Goal: Transaction & Acquisition: Purchase product/service

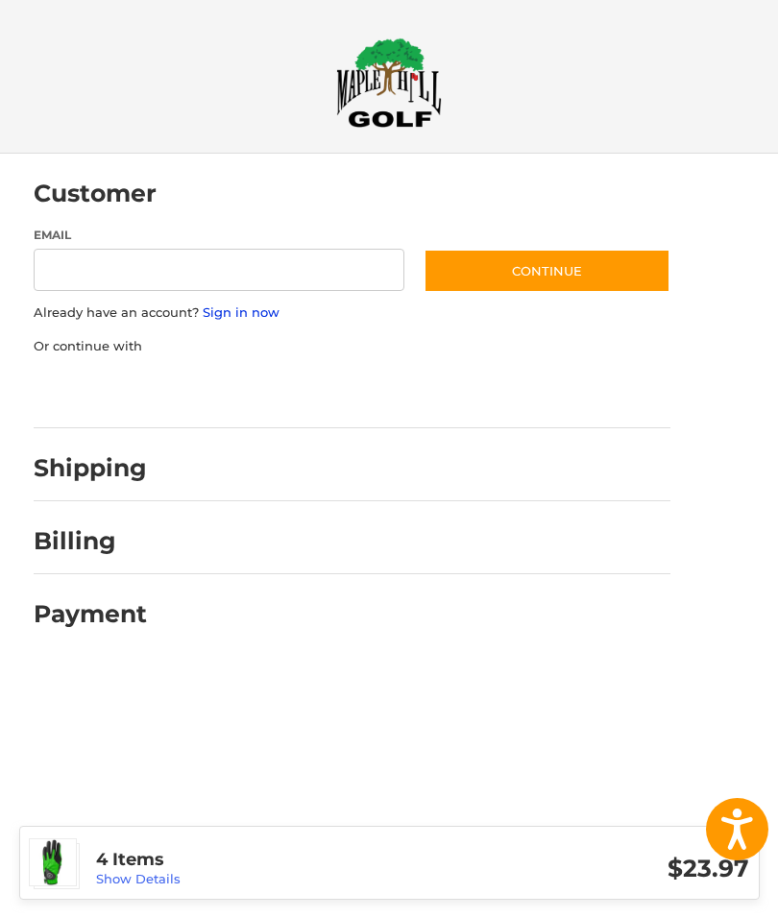
click at [236, 320] on link "Sign in now" at bounding box center [241, 311] width 77 height 15
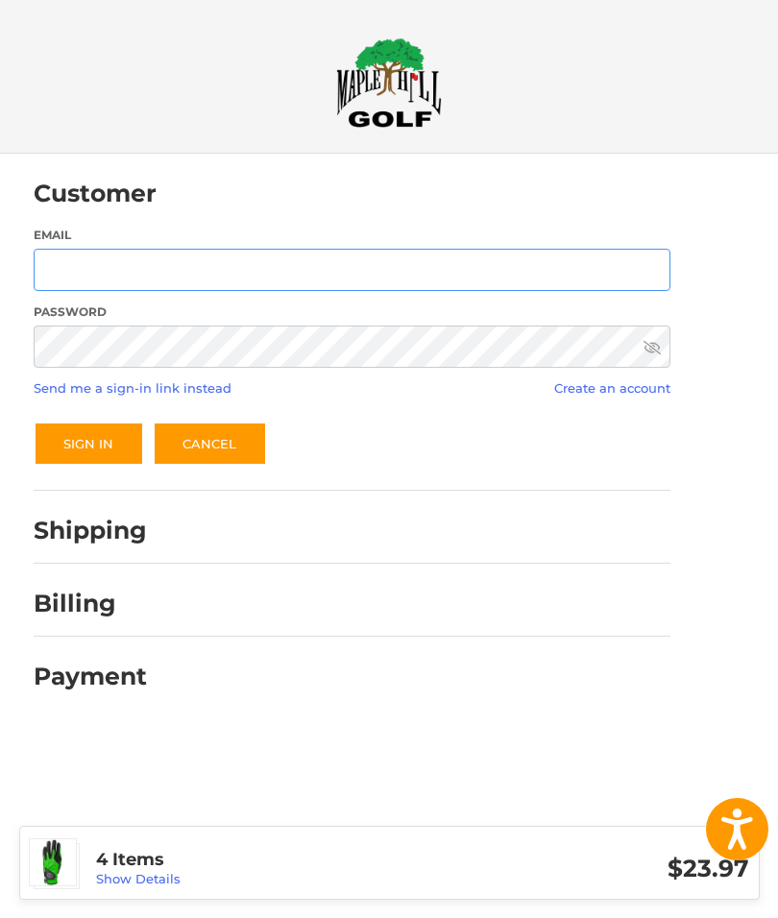
click at [73, 264] on input "Email" at bounding box center [352, 270] width 636 height 43
type input "**********"
click at [91, 436] on button "Sign In" at bounding box center [89, 443] width 110 height 44
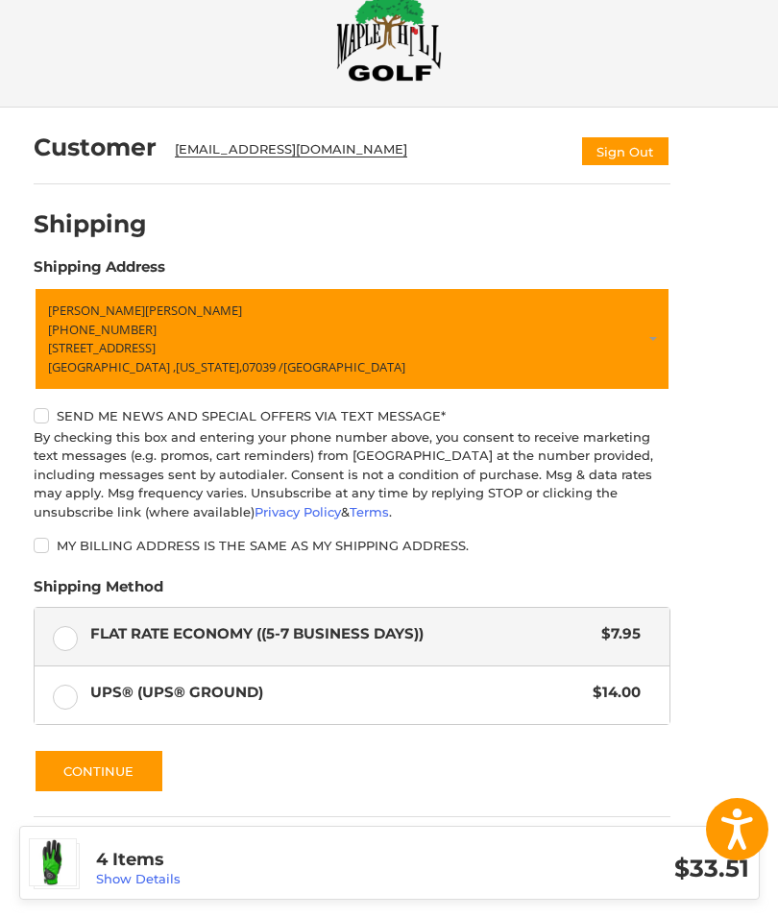
scroll to position [107, 0]
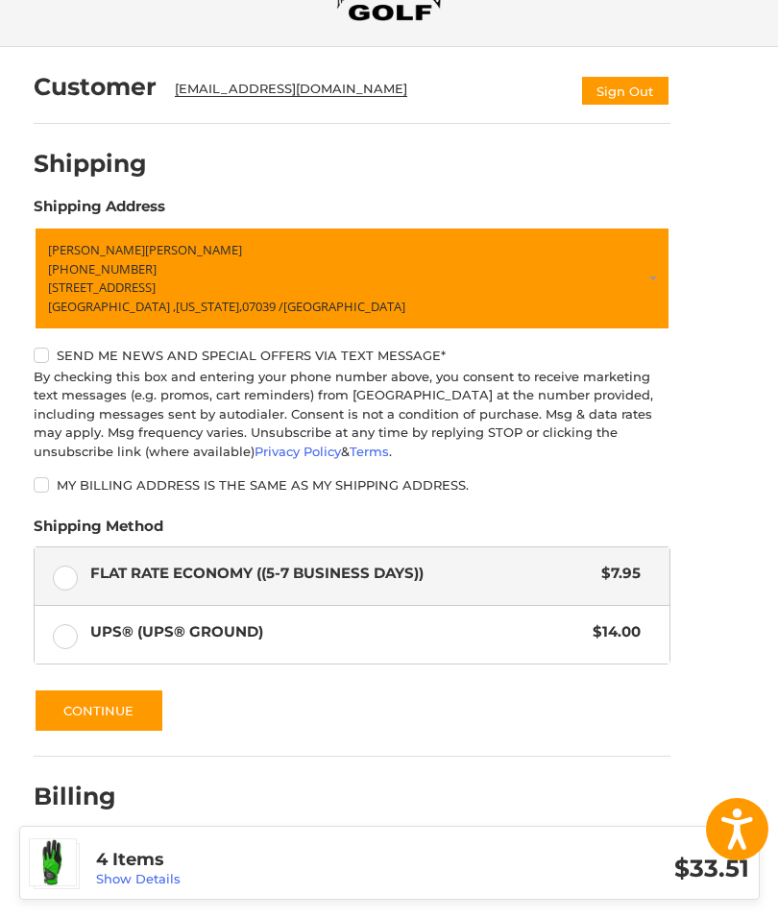
click at [646, 795] on div at bounding box center [417, 801] width 506 height 24
click at [90, 807] on h2 "Billing" at bounding box center [90, 796] width 112 height 30
click at [134, 720] on button "Continue" at bounding box center [99, 710] width 131 height 44
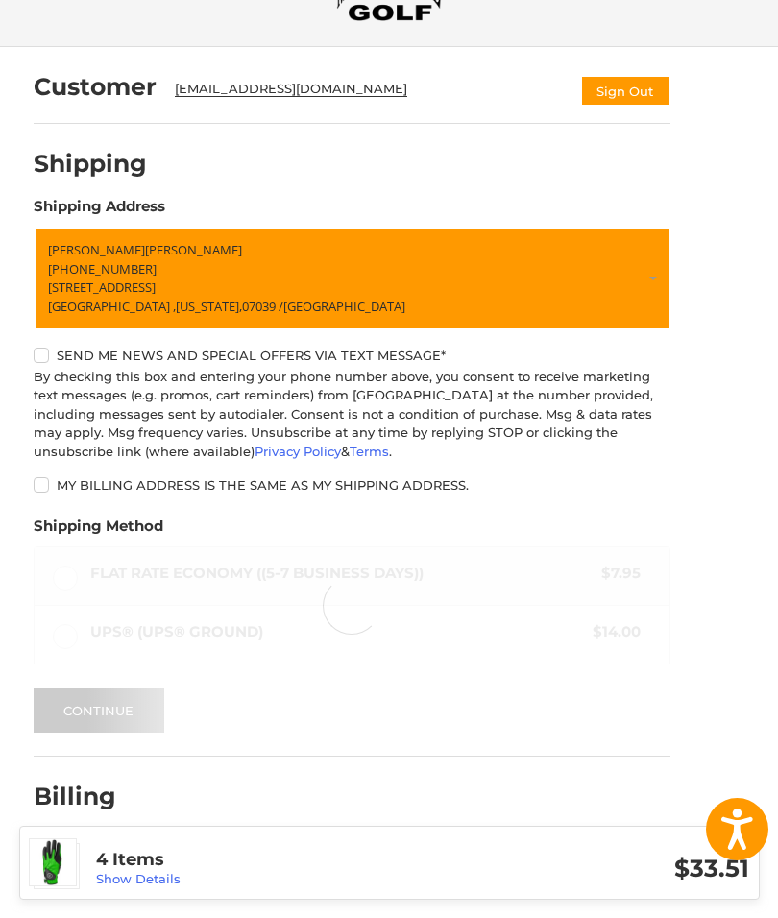
scroll to position [0, 0]
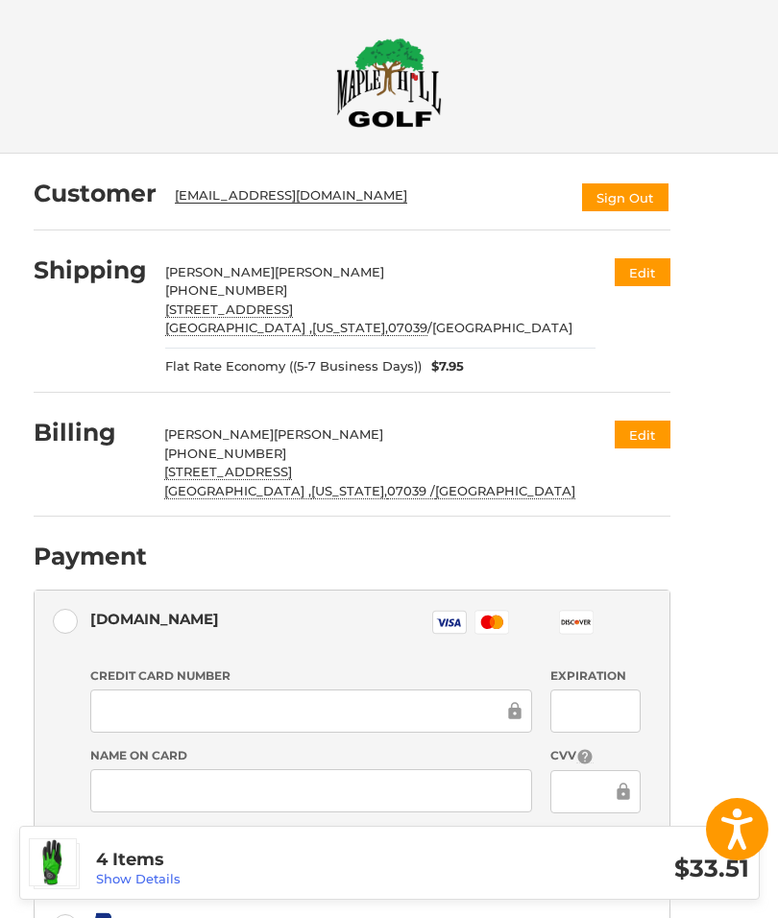
click at [651, 437] on button "Edit" at bounding box center [642, 434] width 56 height 28
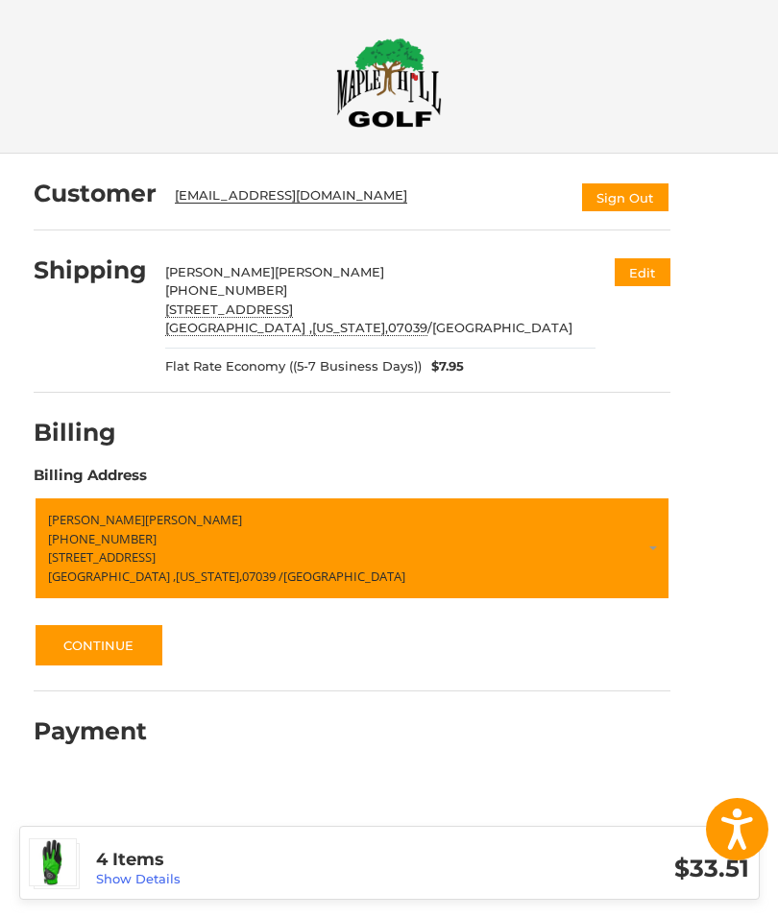
click at [112, 647] on button "Continue" at bounding box center [99, 645] width 131 height 44
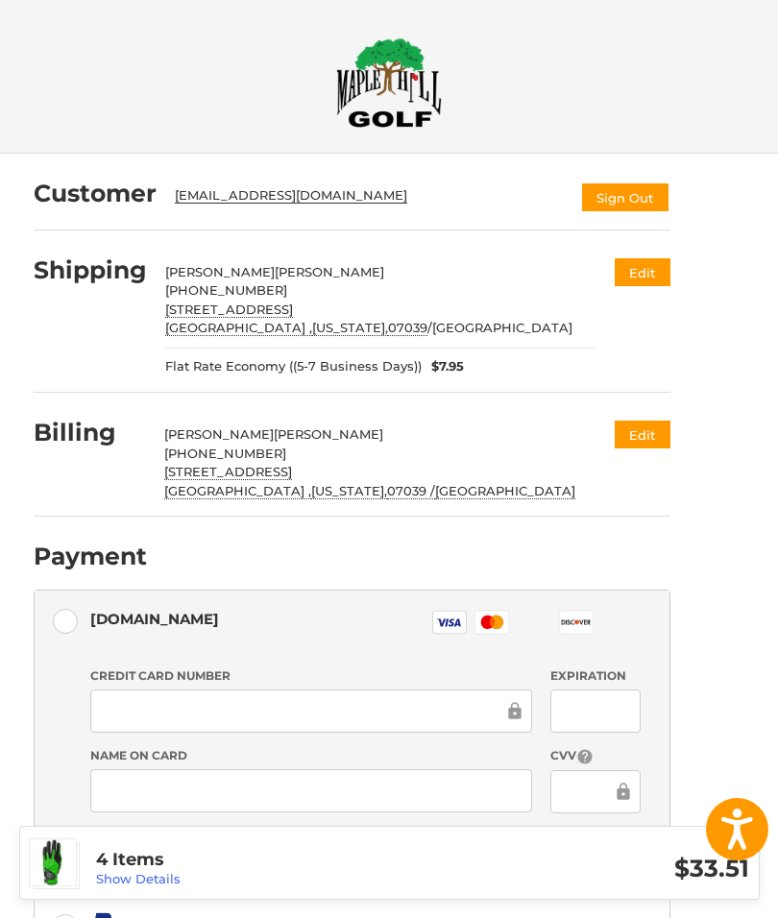
click at [637, 425] on button "Edit" at bounding box center [642, 434] width 56 height 28
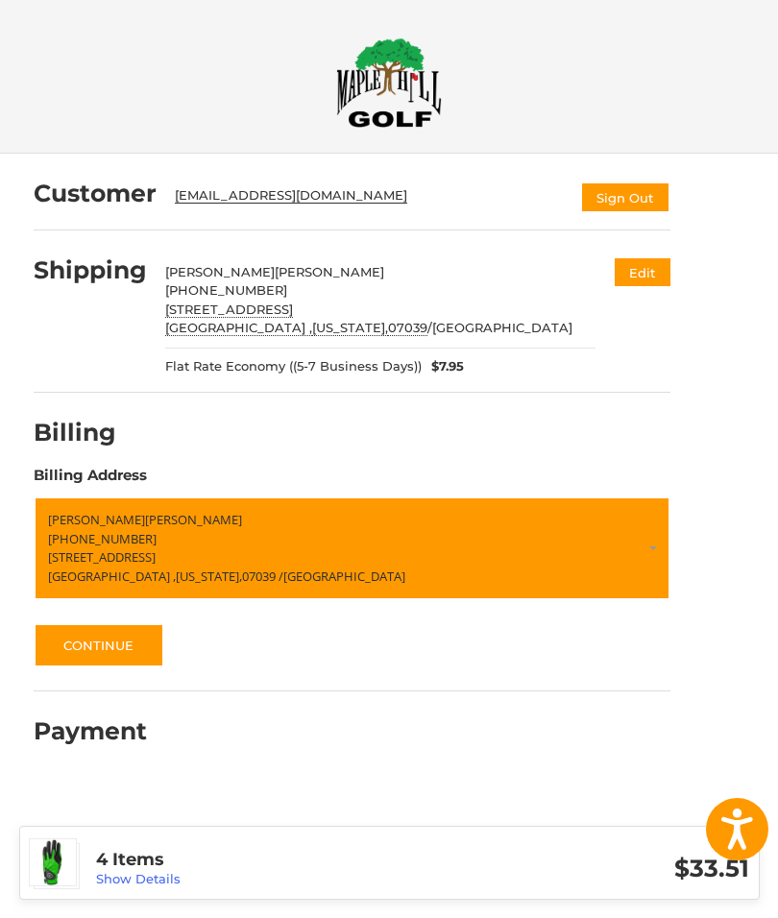
click at [138, 548] on span "[STREET_ADDRESS]" at bounding box center [102, 556] width 108 height 17
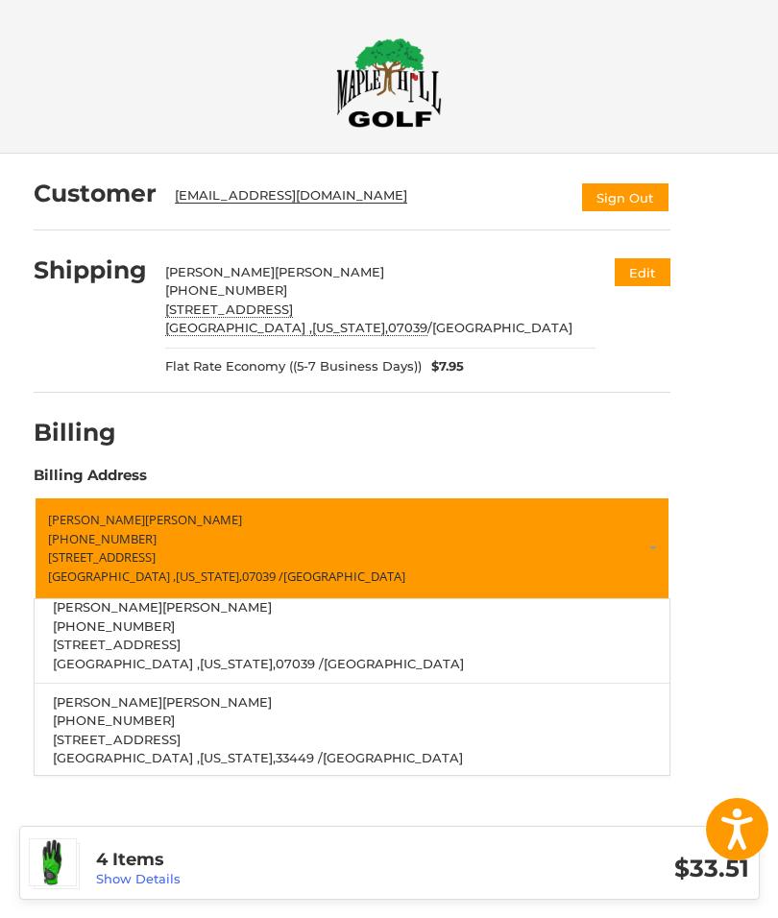
scroll to position [48, 0]
click at [200, 750] on span "[US_STATE]," at bounding box center [238, 757] width 76 height 15
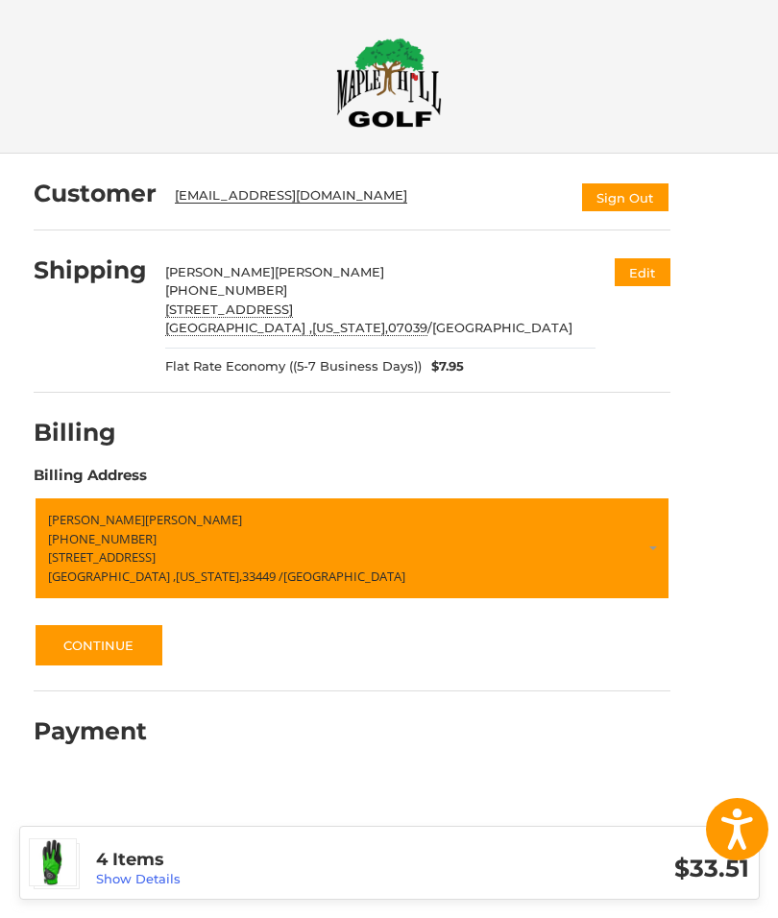
click at [128, 640] on button "Continue" at bounding box center [99, 645] width 131 height 44
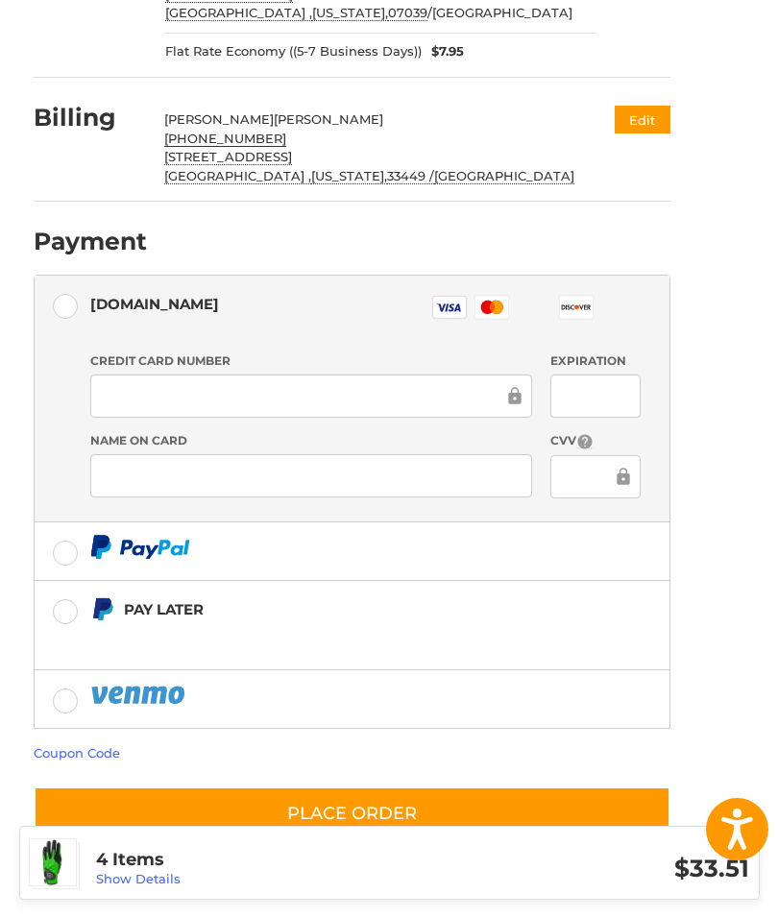
scroll to position [276, 0]
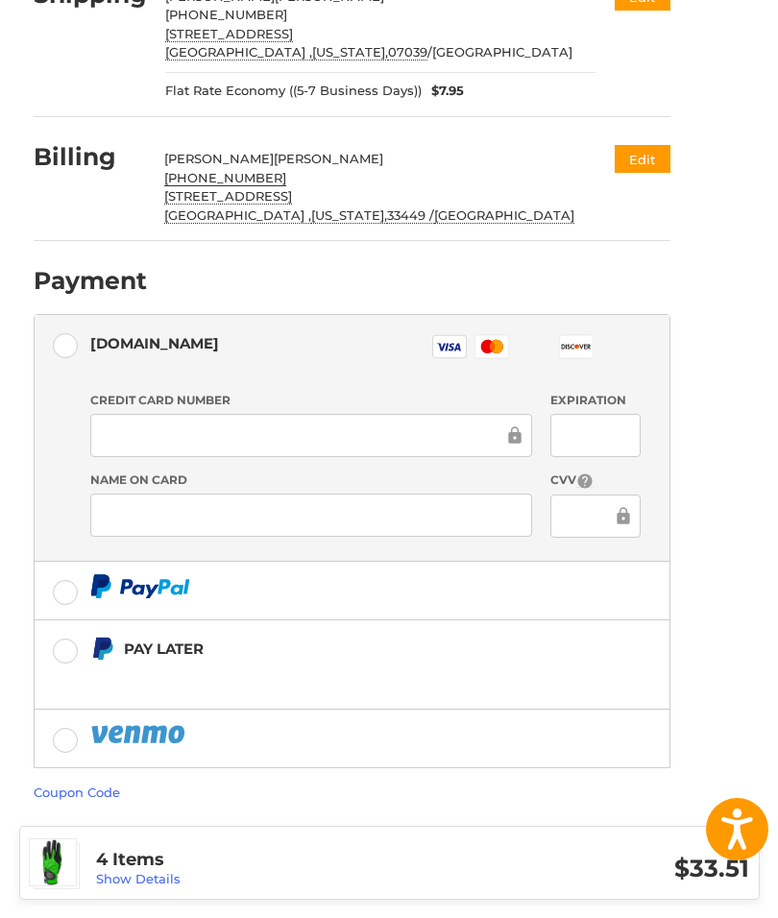
click at [479, 894] on div "Customer [EMAIL_ADDRESS][DOMAIN_NAME] Sign Out Shipping [PERSON_NAME] +1 973202…" at bounding box center [389, 390] width 740 height 1025
